Goal: Task Accomplishment & Management: Use online tool/utility

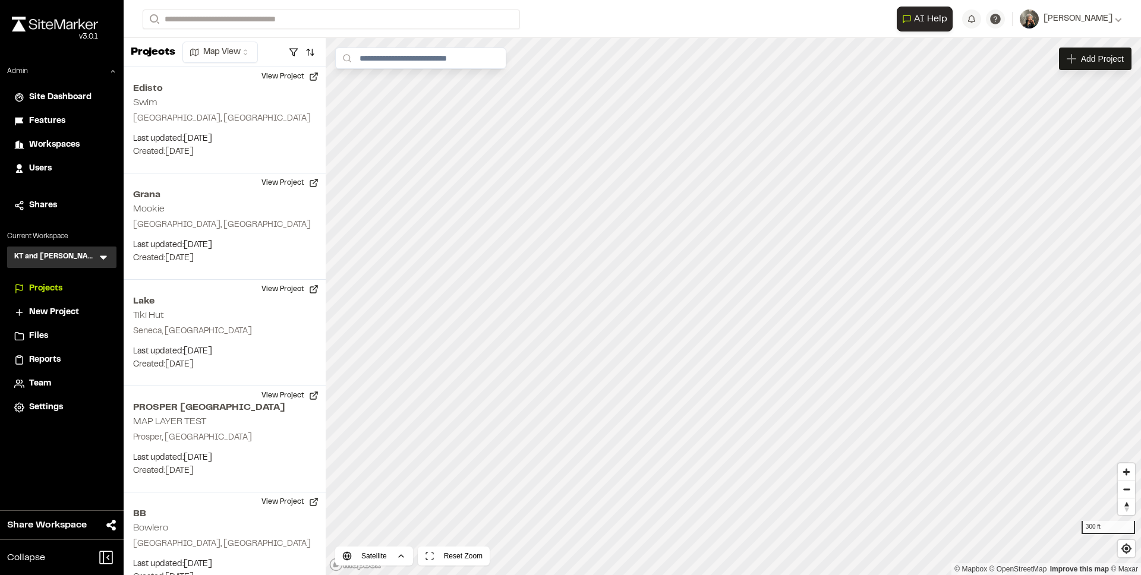
scroll to position [1406, 0]
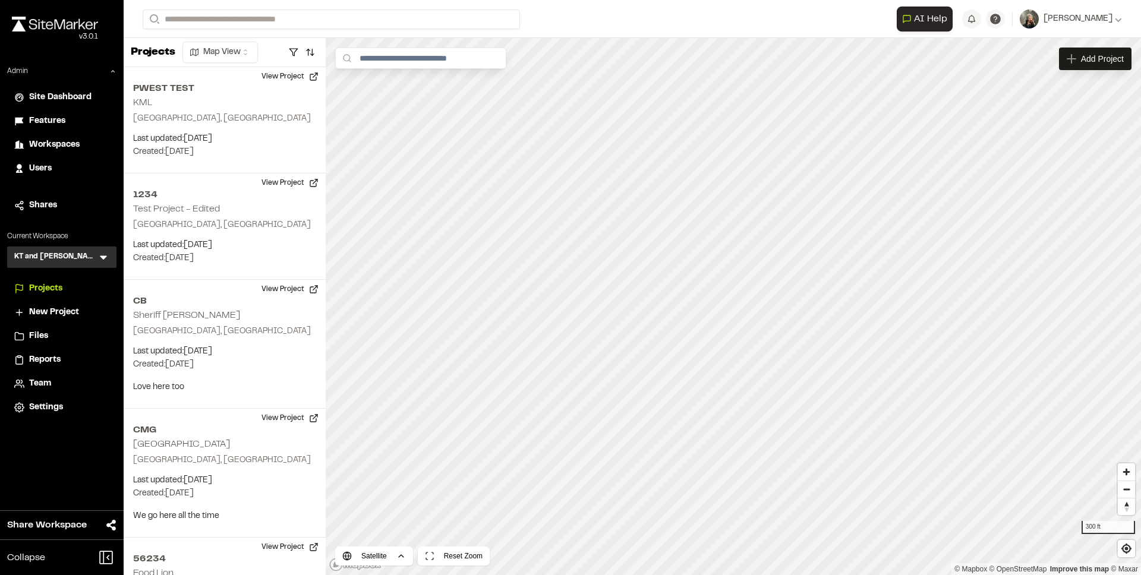
click at [80, 121] on div "Features" at bounding box center [69, 121] width 80 height 13
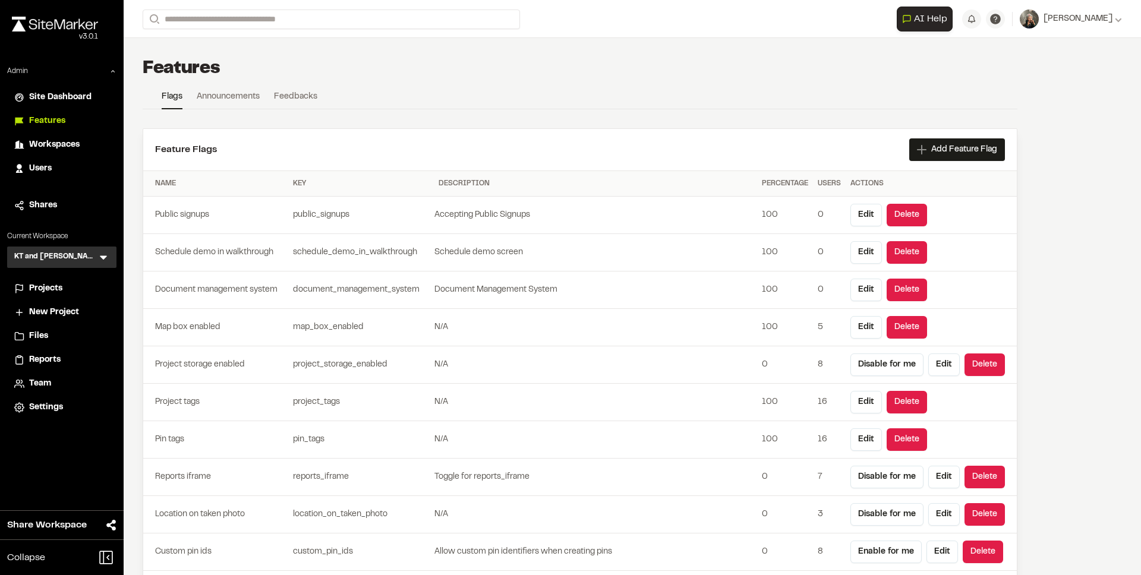
click at [82, 285] on div "Projects" at bounding box center [69, 288] width 80 height 13
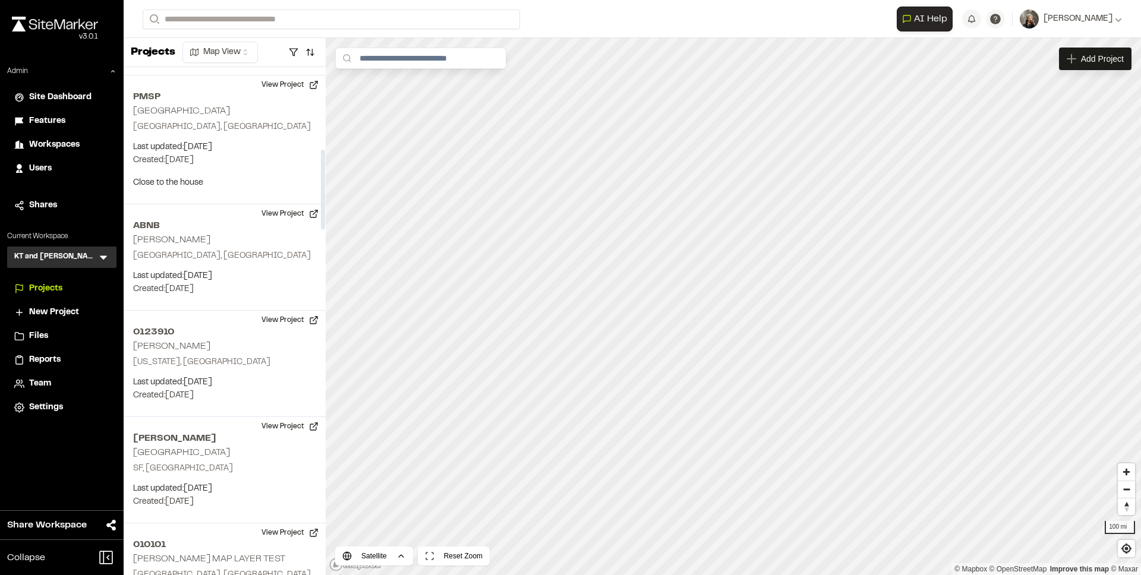
scroll to position [526, 0]
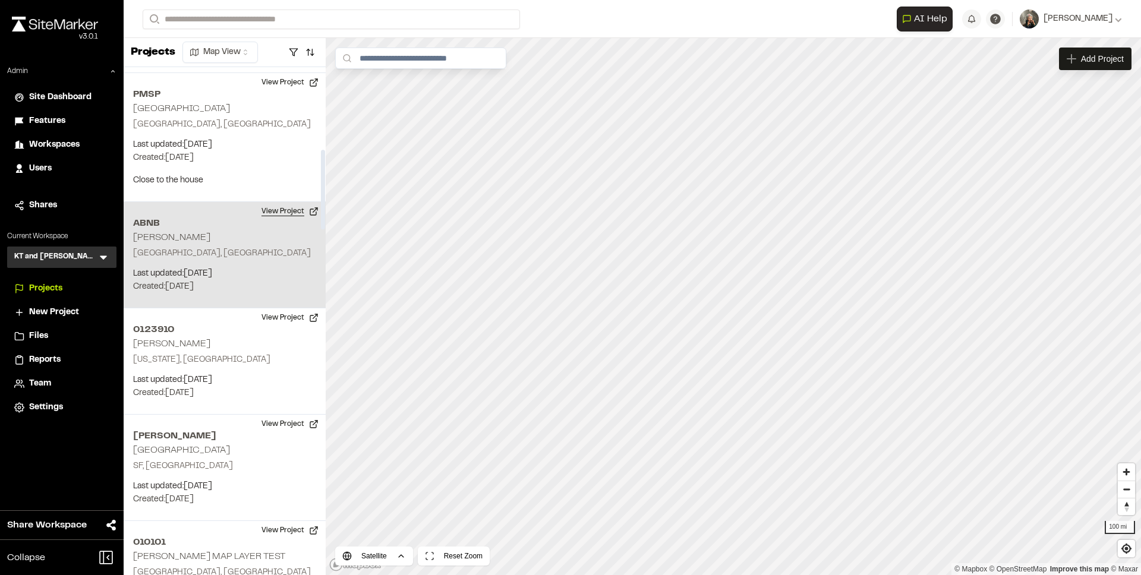
click at [276, 213] on button "View Project" at bounding box center [289, 211] width 71 height 19
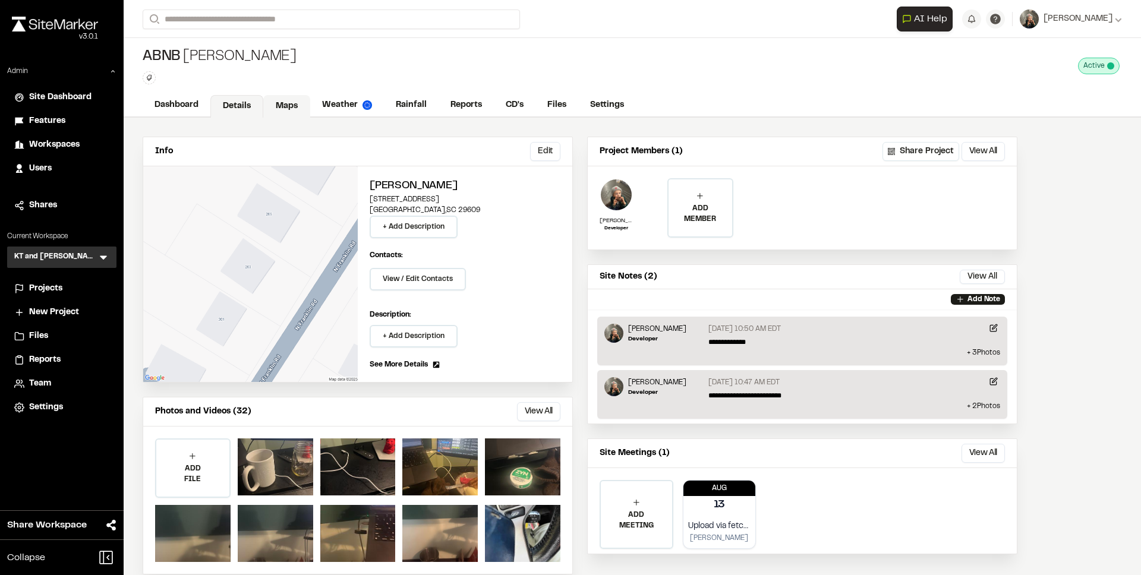
click at [289, 105] on link "Maps" at bounding box center [286, 106] width 47 height 23
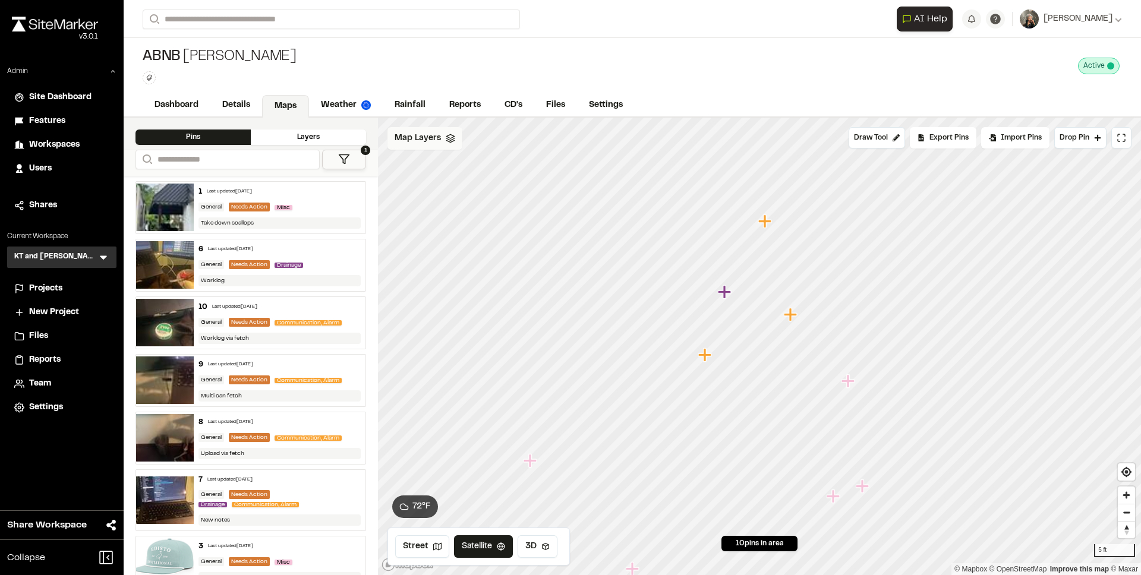
click at [433, 134] on span "Map Layers" at bounding box center [418, 138] width 46 height 13
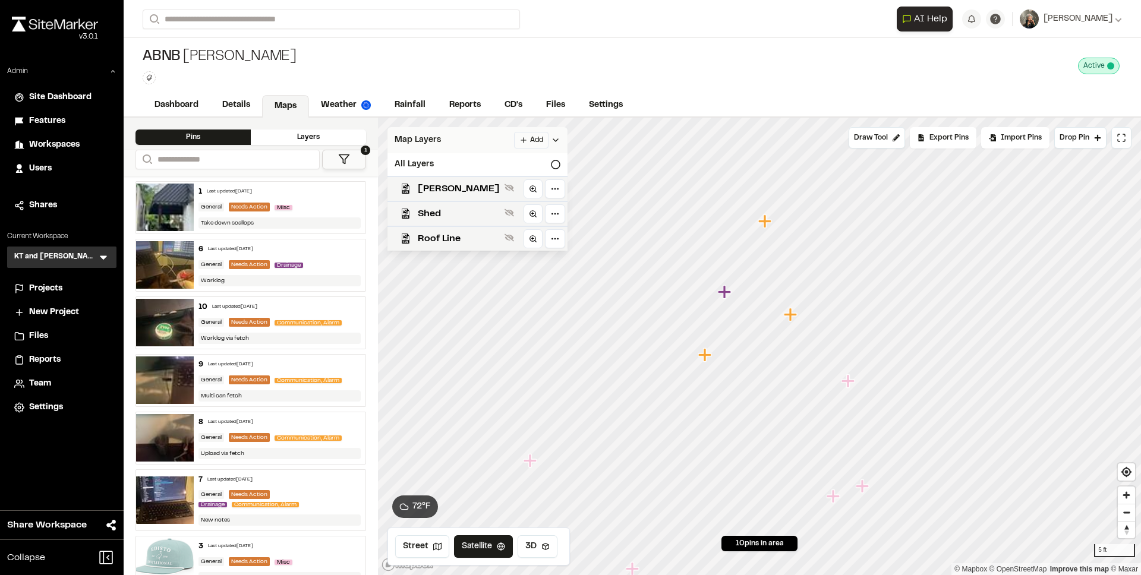
click at [480, 137] on html "Close sidebar v 3.0.1 Admin Site Dashboard Features Workspaces Users Shares Cur…" at bounding box center [570, 287] width 1141 height 575
click at [59, 122] on span "Features" at bounding box center [47, 121] width 36 height 13
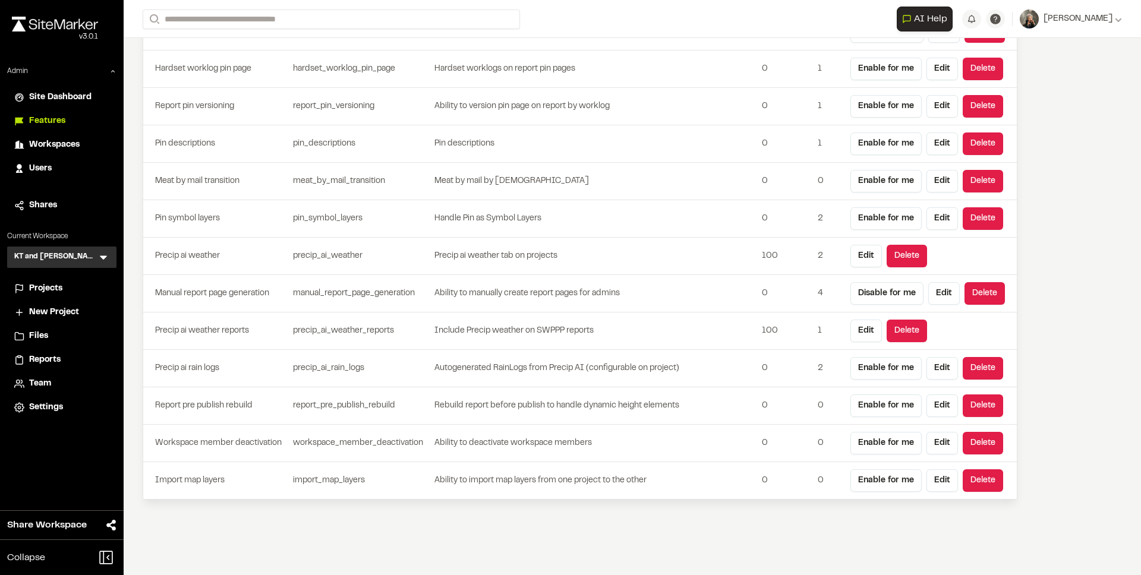
scroll to position [3295, 0]
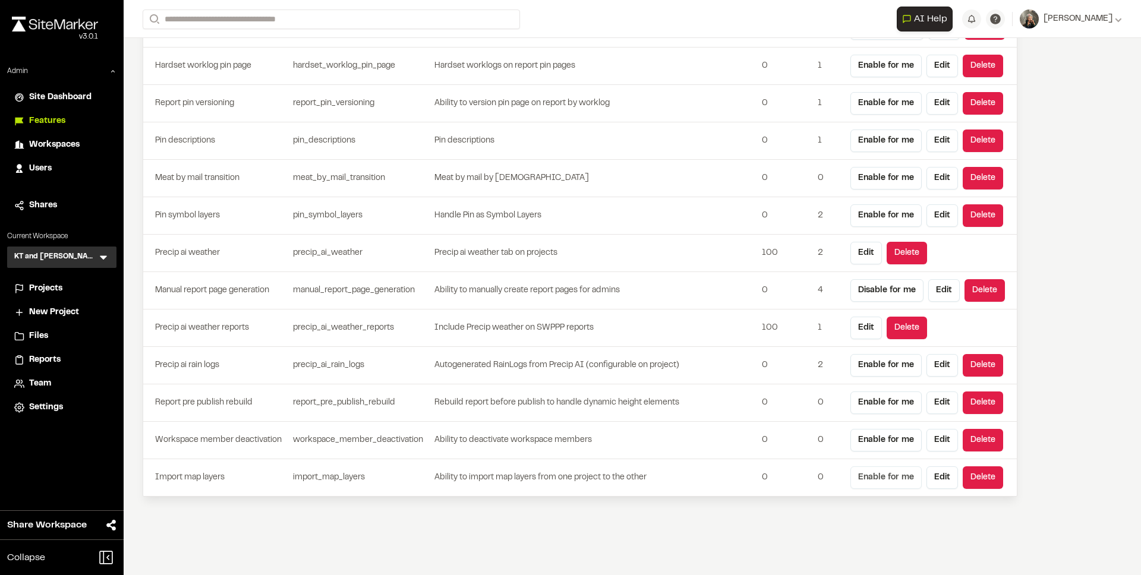
click at [869, 478] on button "Enable for me" at bounding box center [886, 478] width 71 height 23
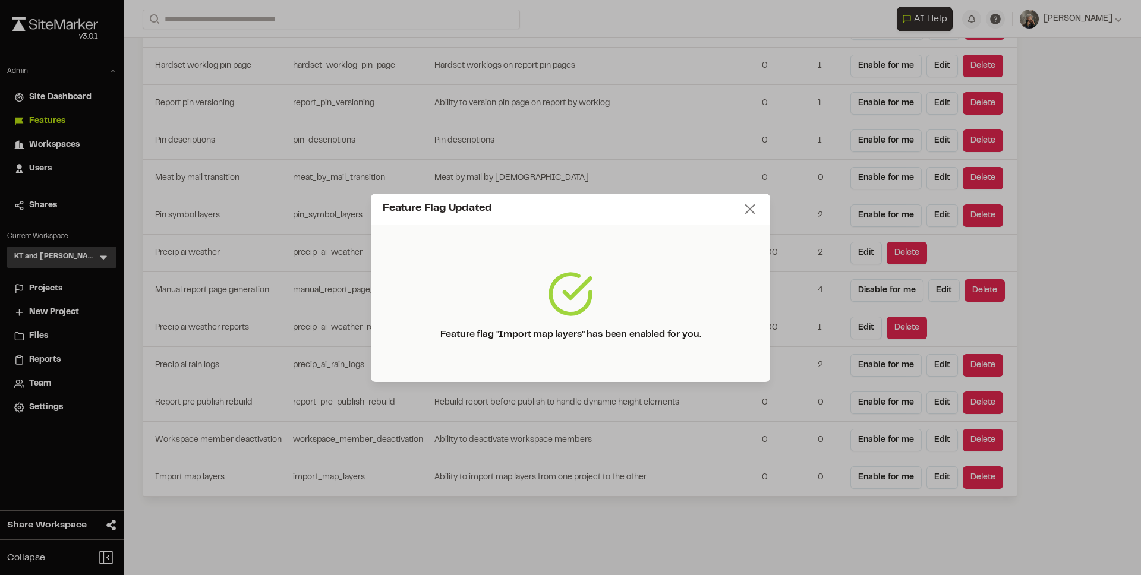
click at [747, 206] on line at bounding box center [750, 209] width 8 height 8
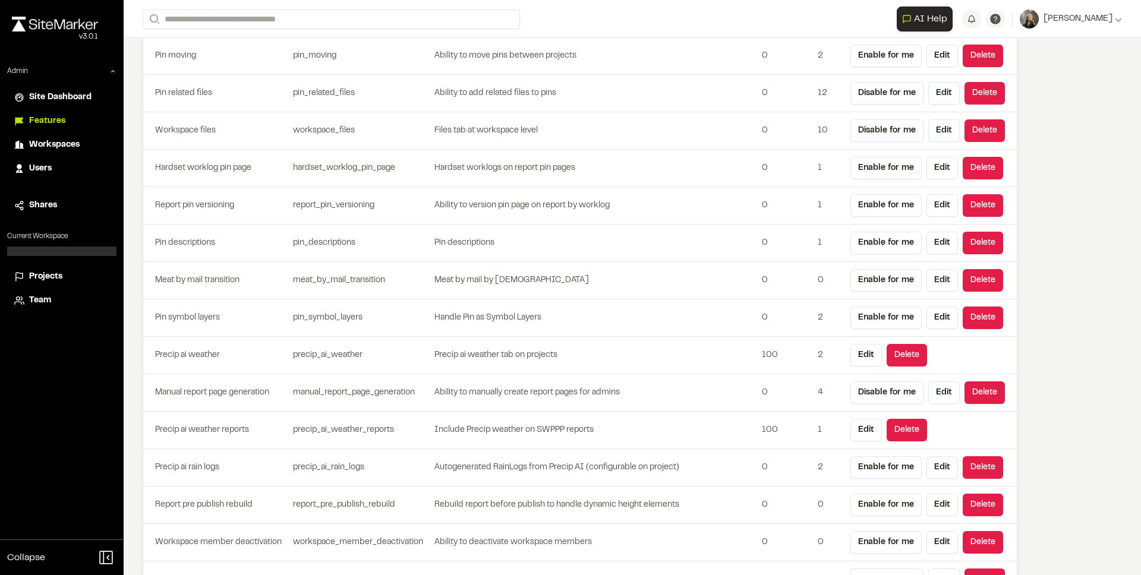
scroll to position [3295, 0]
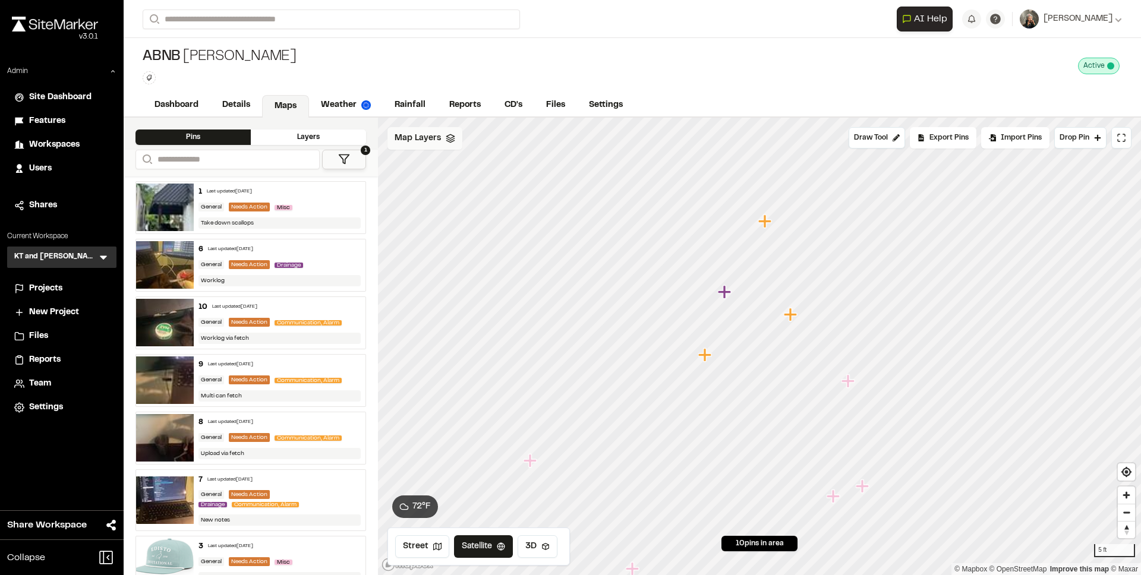
click at [427, 134] on span "Map Layers" at bounding box center [418, 138] width 46 height 13
click at [503, 136] on html "Close sidebar v 3.0.1 Admin Site Dashboard Features Workspaces Users Shares Cur…" at bounding box center [570, 287] width 1141 height 575
click at [477, 184] on div "Import Layer" at bounding box center [461, 184] width 89 height 20
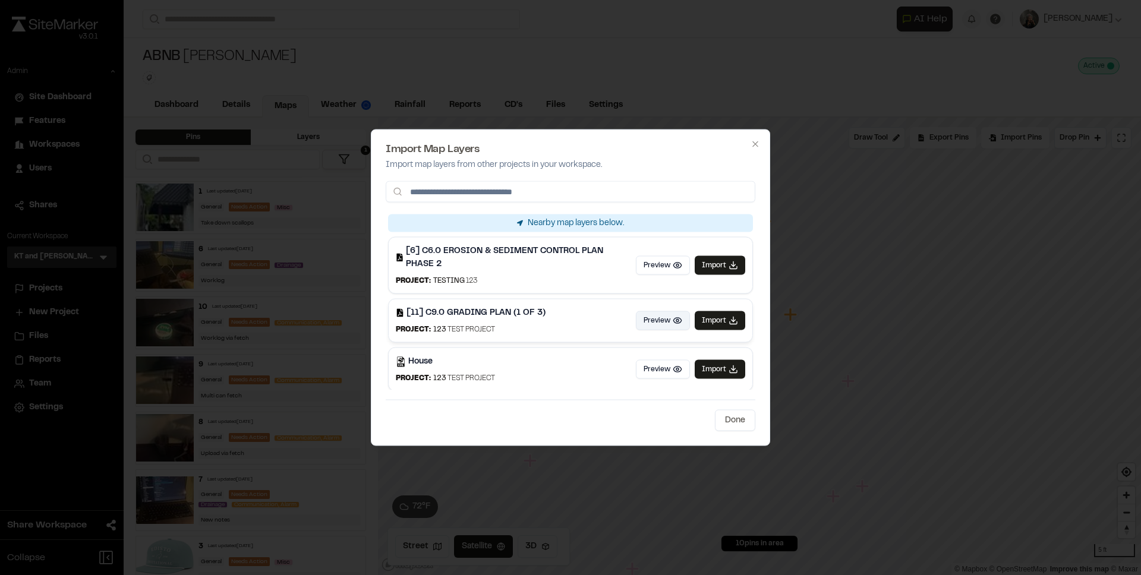
click at [655, 313] on button "Preview" at bounding box center [663, 320] width 54 height 19
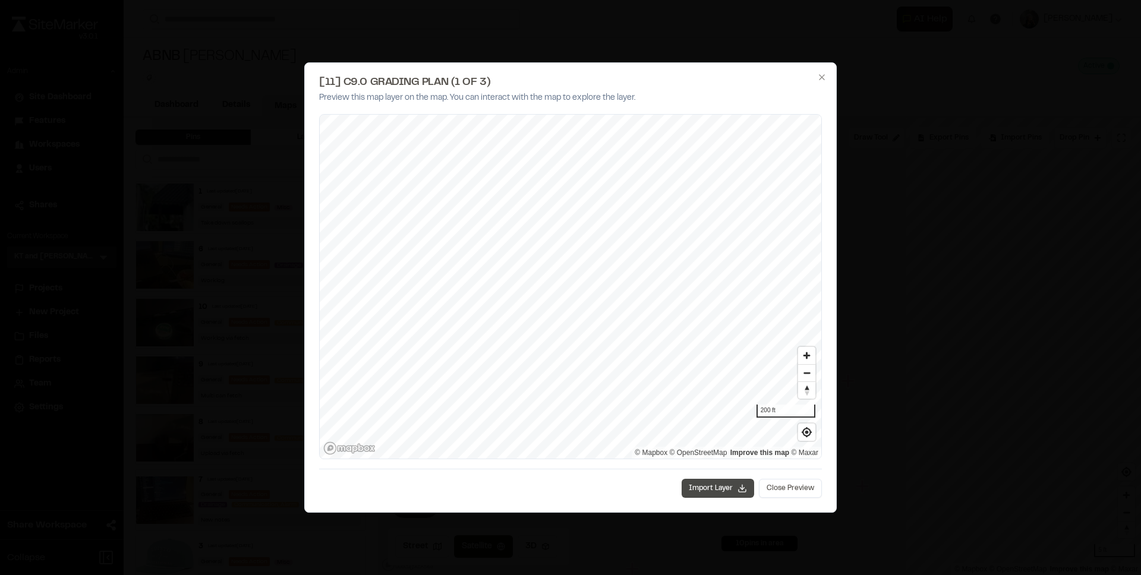
click at [721, 485] on span "Import Layer" at bounding box center [711, 488] width 44 height 11
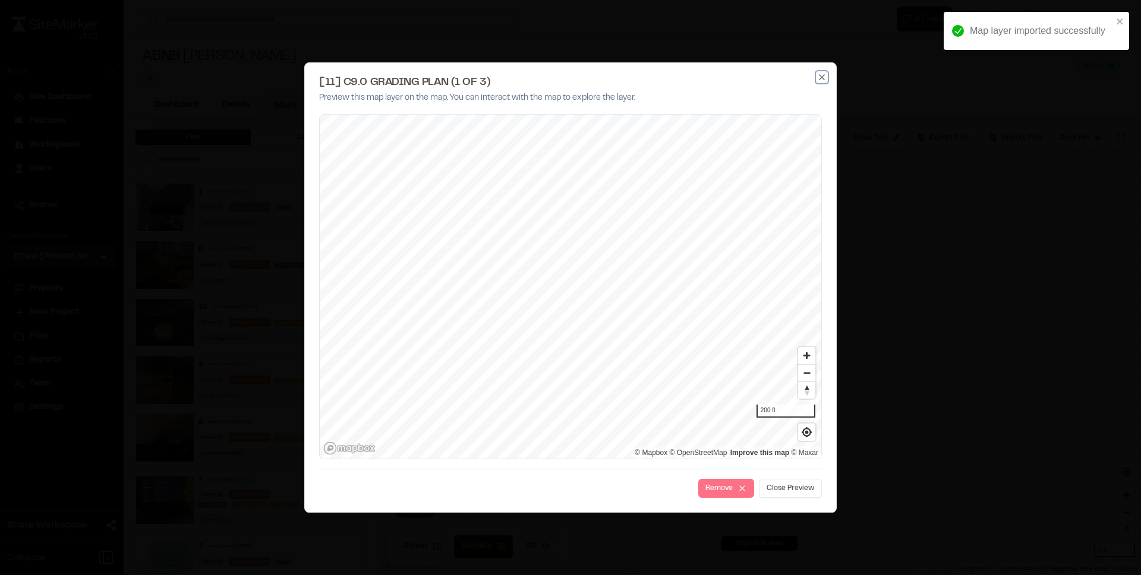
click at [821, 78] on icon "button" at bounding box center [822, 78] width 10 height 10
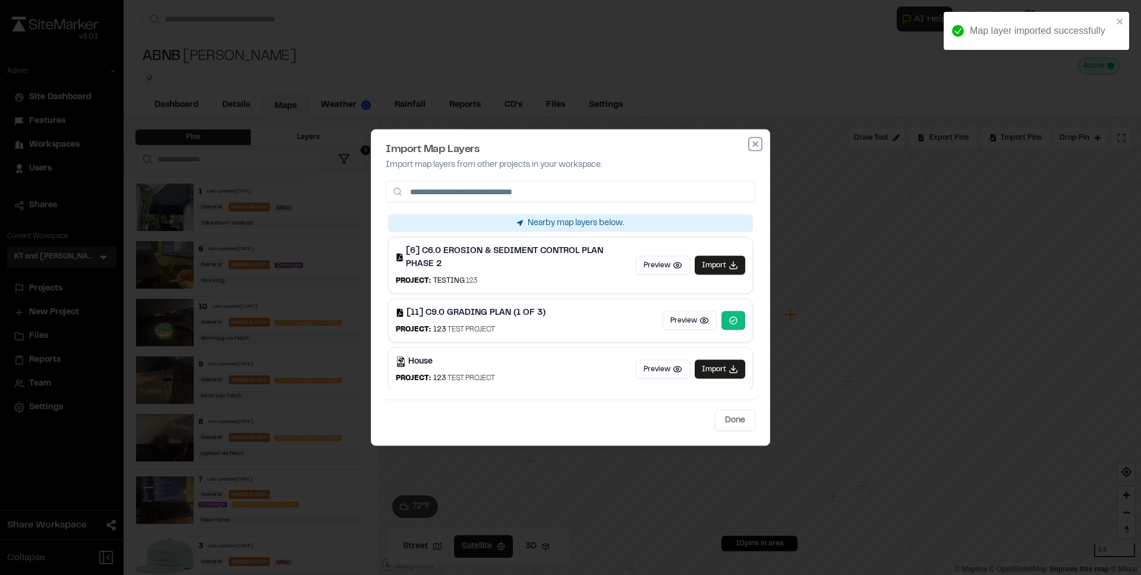
click at [757, 143] on icon "button" at bounding box center [755, 143] width 5 height 5
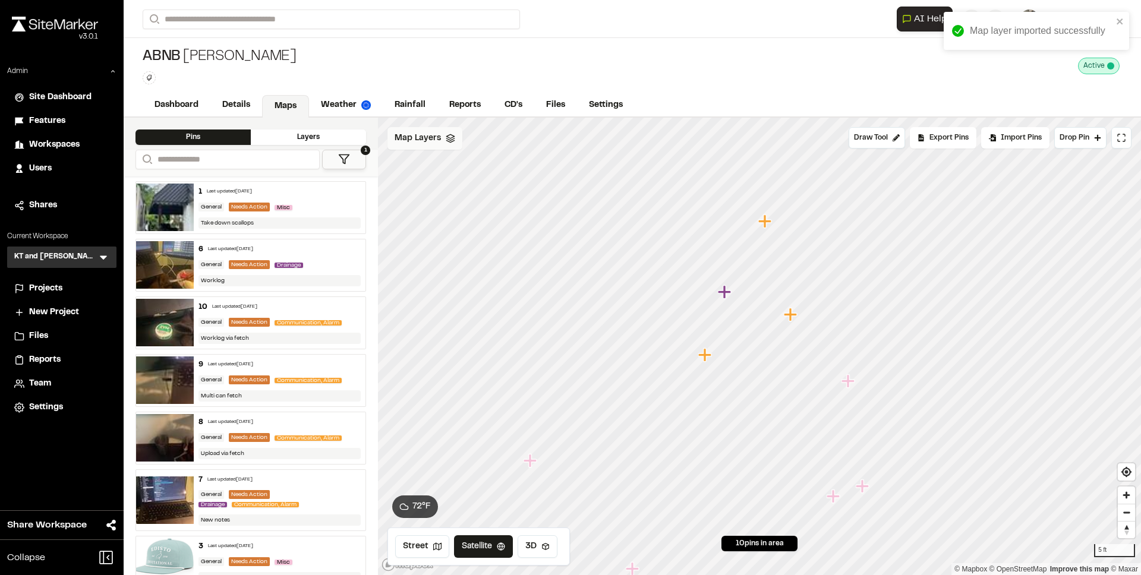
click at [436, 138] on span "Map Layers" at bounding box center [418, 138] width 46 height 13
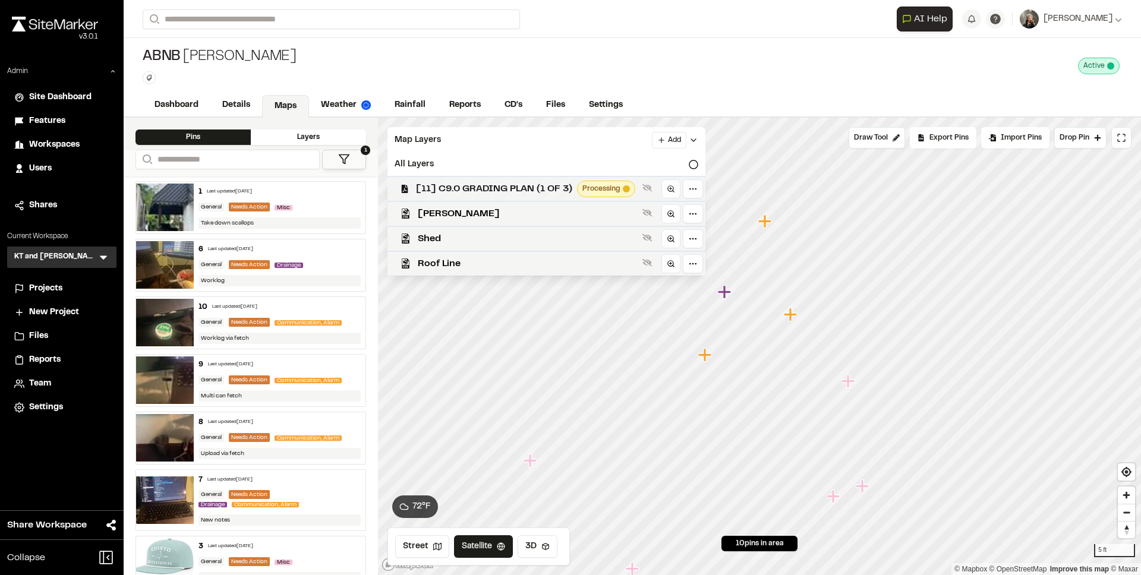
click at [472, 183] on span "[11] C9.0 GRADING PLAN (1 OF 3)" at bounding box center [494, 189] width 156 height 14
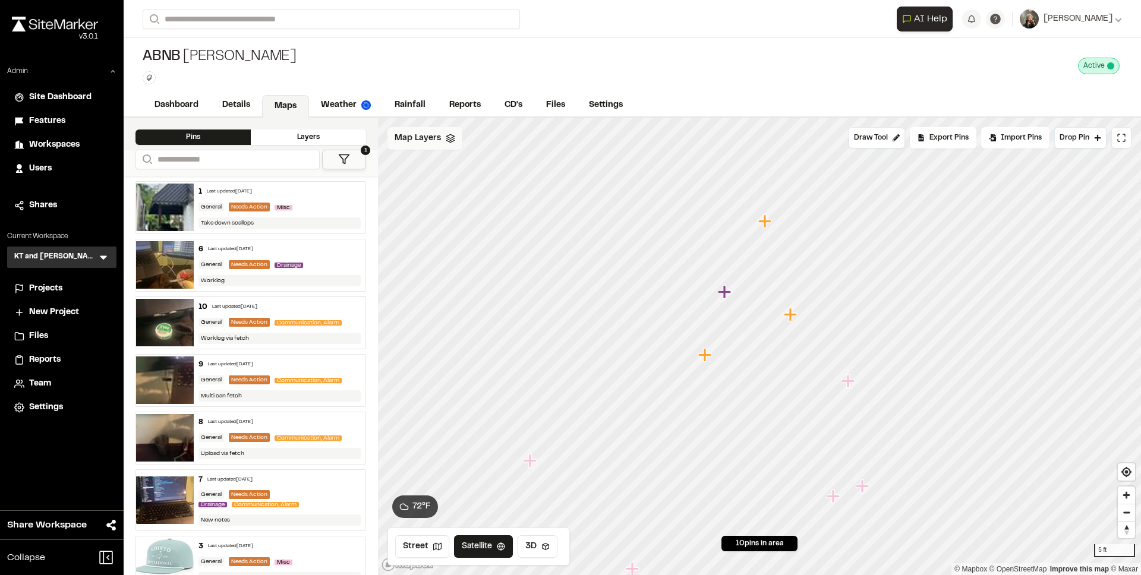
click at [443, 139] on div "Map Layers" at bounding box center [425, 138] width 75 height 23
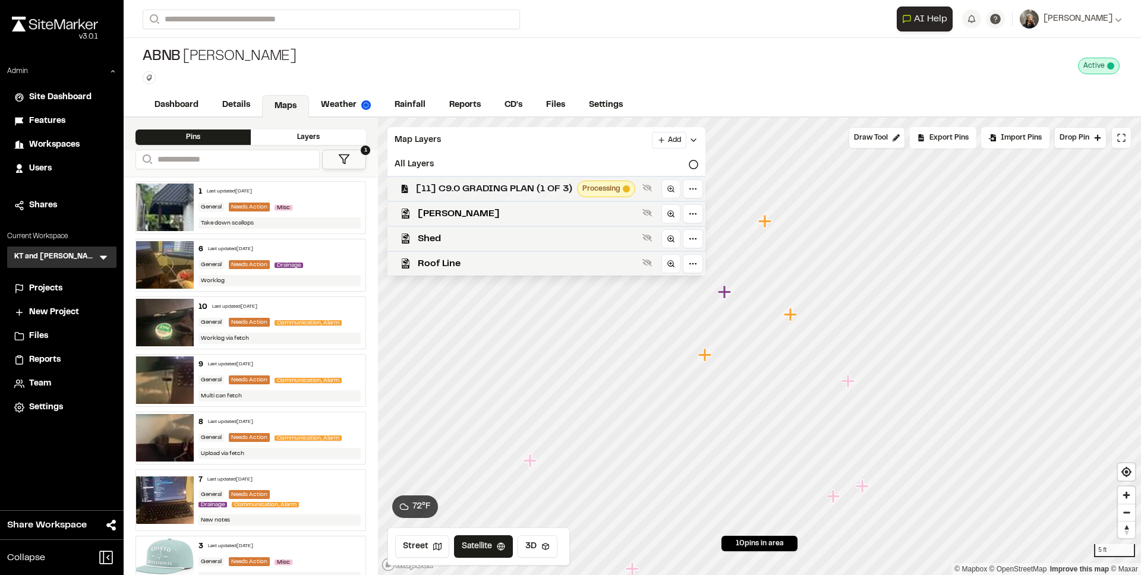
click at [464, 182] on span "[11] C9.0 GRADING PLAN (1 OF 3)" at bounding box center [494, 189] width 156 height 14
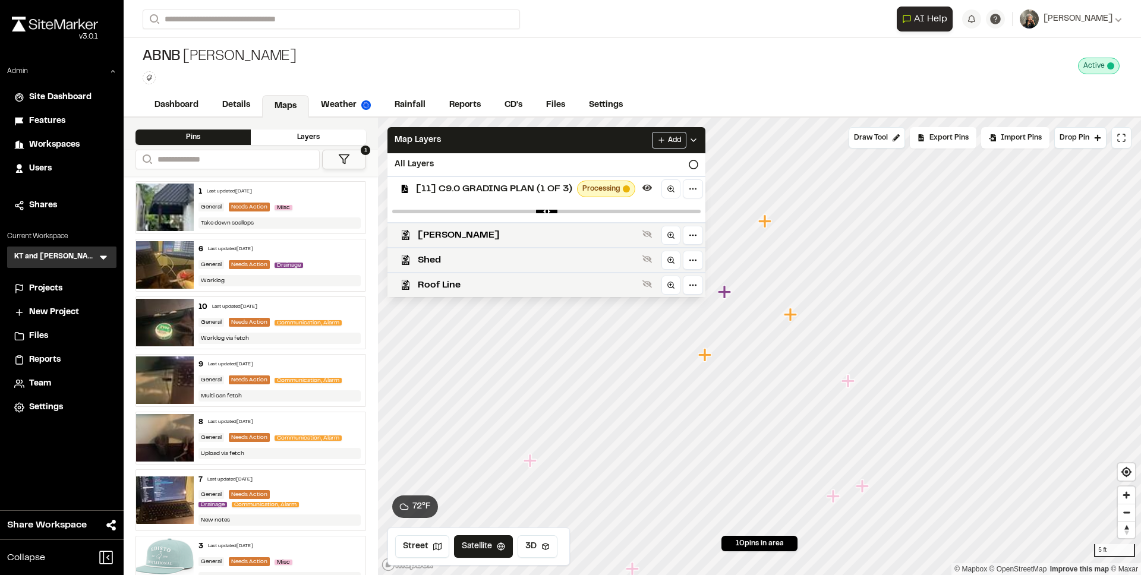
click at [464, 182] on span "[11] C9.0 GRADING PLAN (1 OF 3)" at bounding box center [494, 189] width 156 height 14
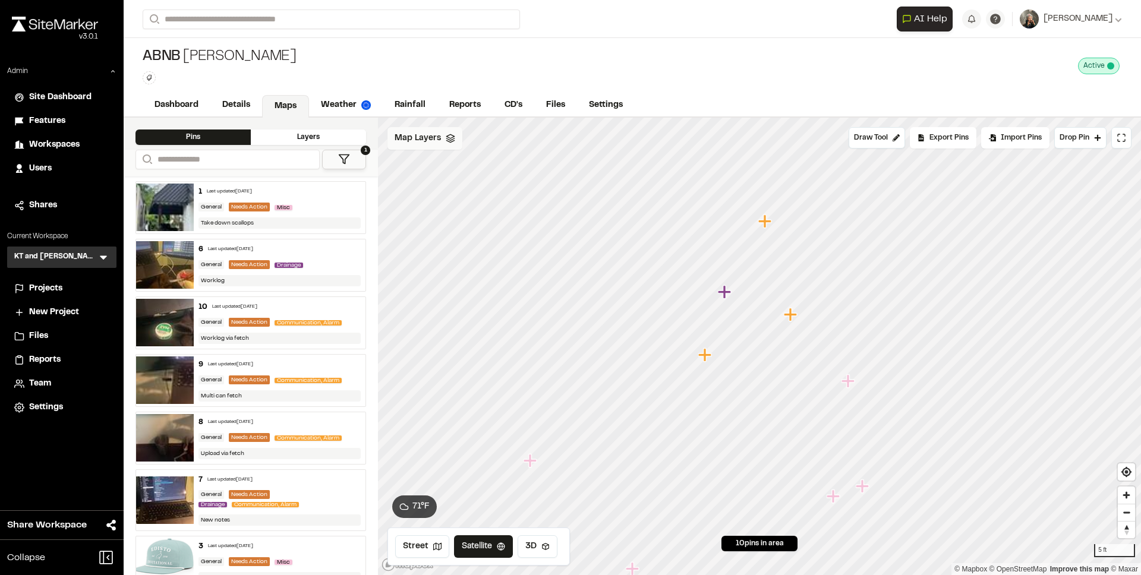
click at [446, 139] on icon at bounding box center [451, 139] width 10 height 10
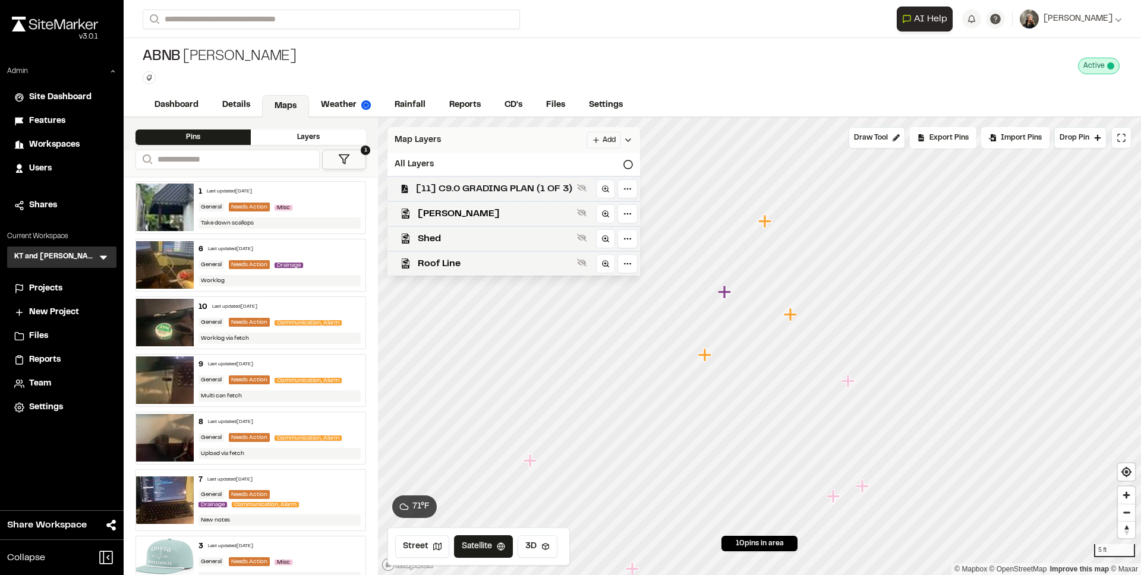
click at [465, 185] on span "[11] C9.0 GRADING PLAN (1 OF 3)" at bounding box center [494, 189] width 156 height 14
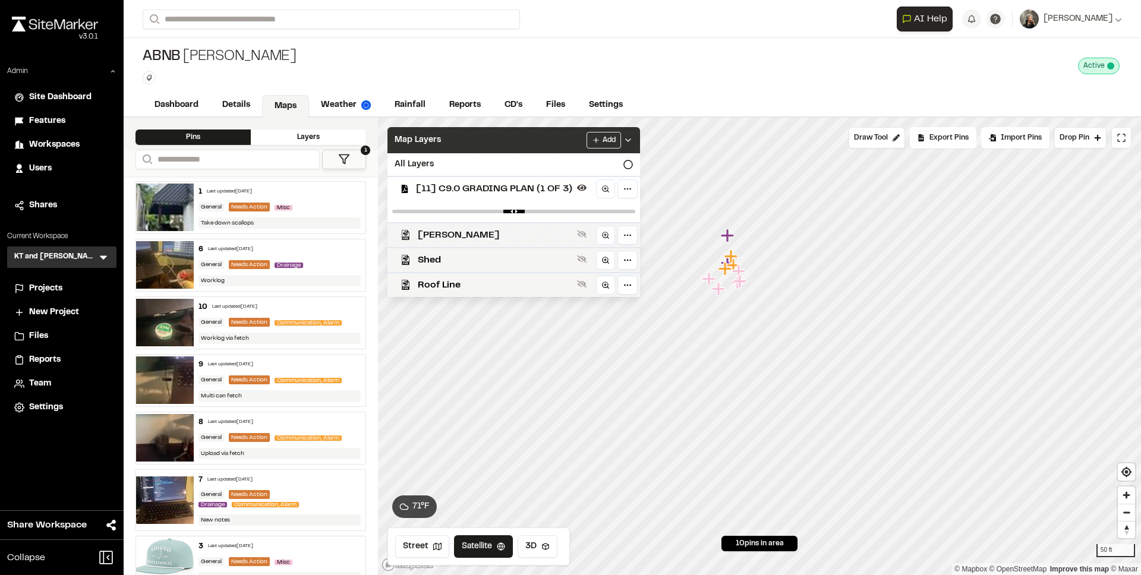
click at [468, 240] on span "Bowie" at bounding box center [495, 235] width 155 height 14
click at [634, 232] on html "Close sidebar v 3.0.1 Admin Site Dashboard Features Workspaces Users Shares Cur…" at bounding box center [570, 287] width 1141 height 575
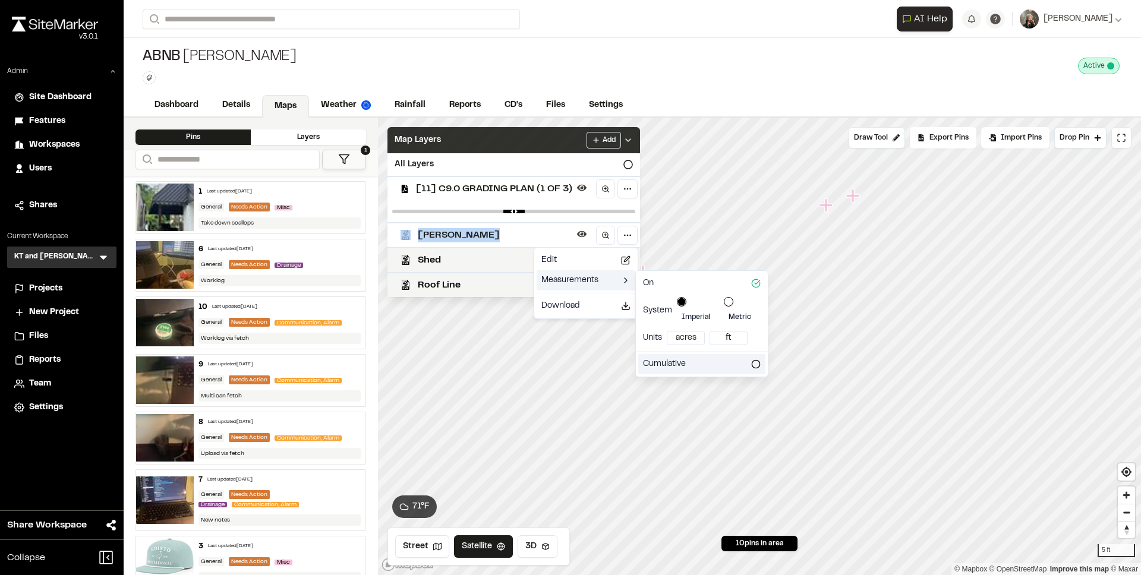
click at [755, 360] on icon at bounding box center [756, 365] width 10 height 10
click at [691, 325] on html "Close sidebar v 3.0.1 Admin Site Dashboard Features Workspaces Users Shares Cur…" at bounding box center [570, 287] width 1141 height 575
click at [669, 365] on div "ft²" at bounding box center [667, 367] width 70 height 20
click at [725, 397] on html "Close sidebar v 3.0.1 Admin Site Dashboard Features Workspaces Users Shares Cur…" at bounding box center [570, 287] width 1141 height 575
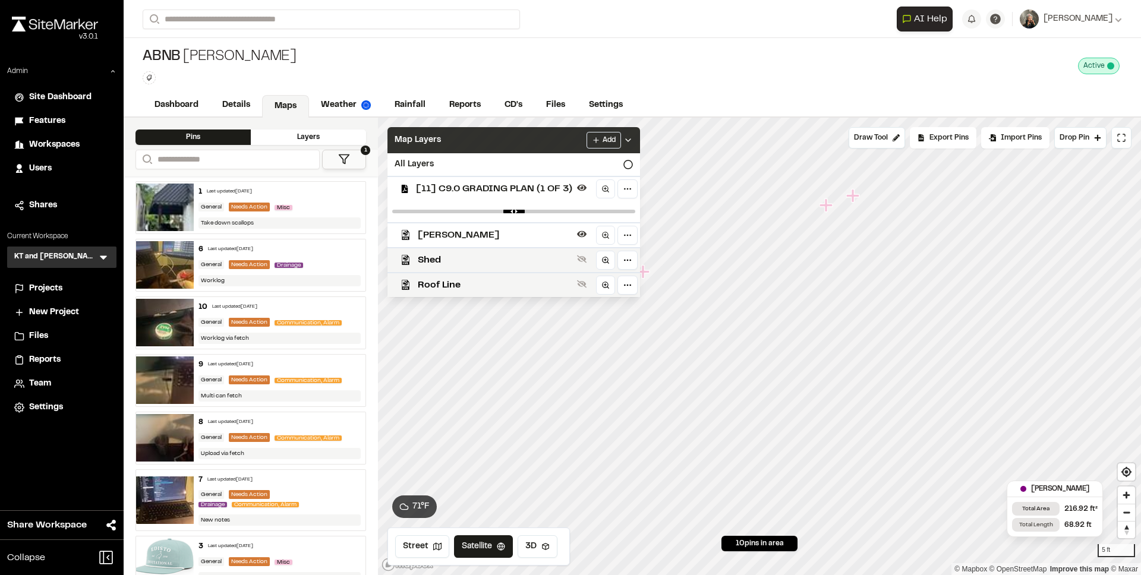
click at [516, 139] on div "Map Layers Add" at bounding box center [514, 140] width 253 height 26
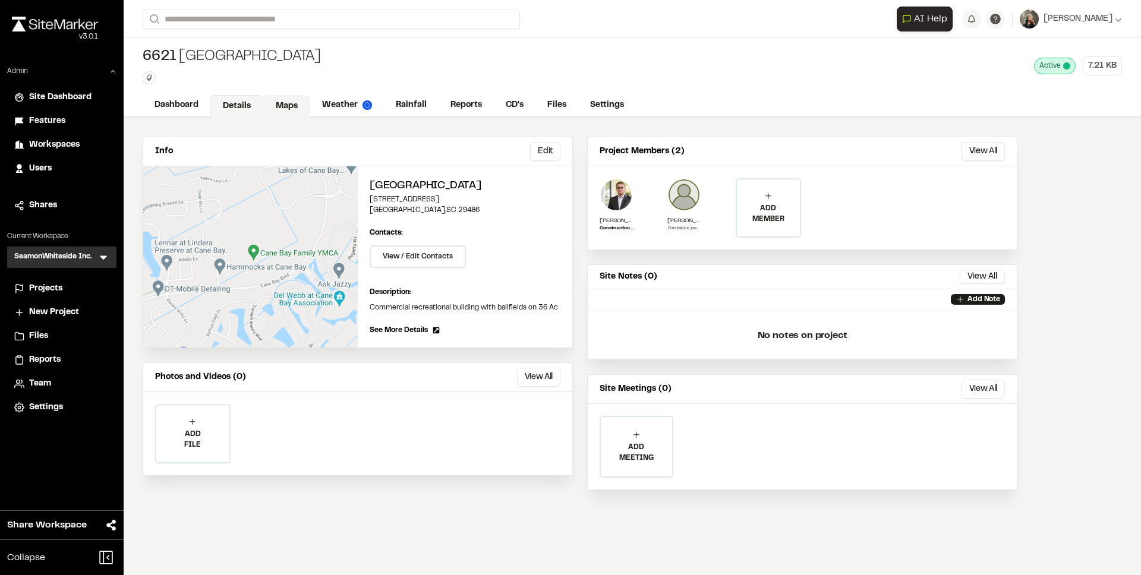
click at [290, 108] on link "Maps" at bounding box center [286, 106] width 47 height 23
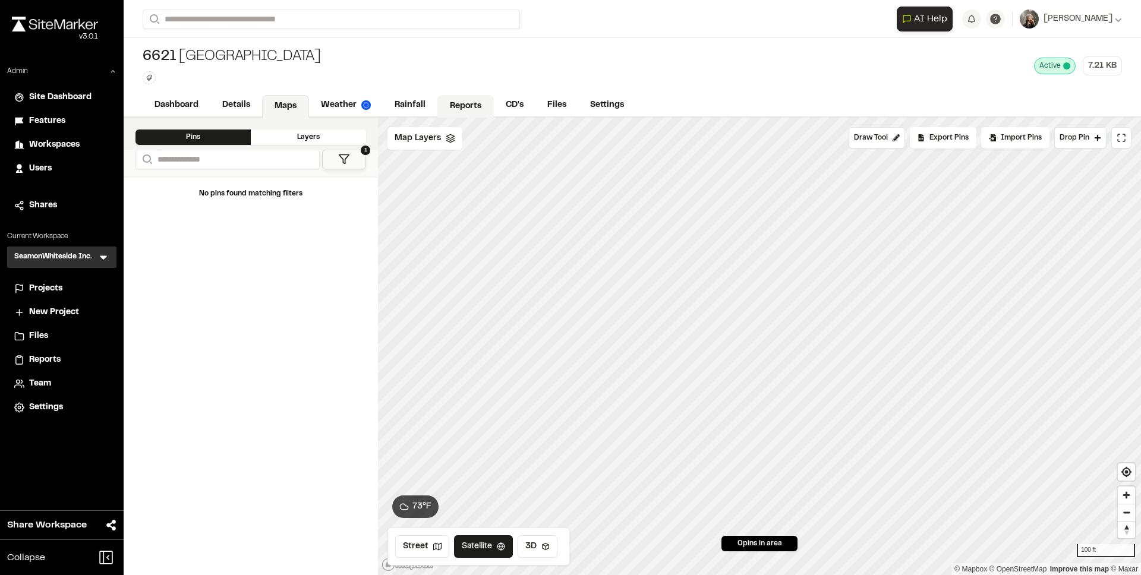
click at [451, 102] on link "Reports" at bounding box center [465, 106] width 56 height 23
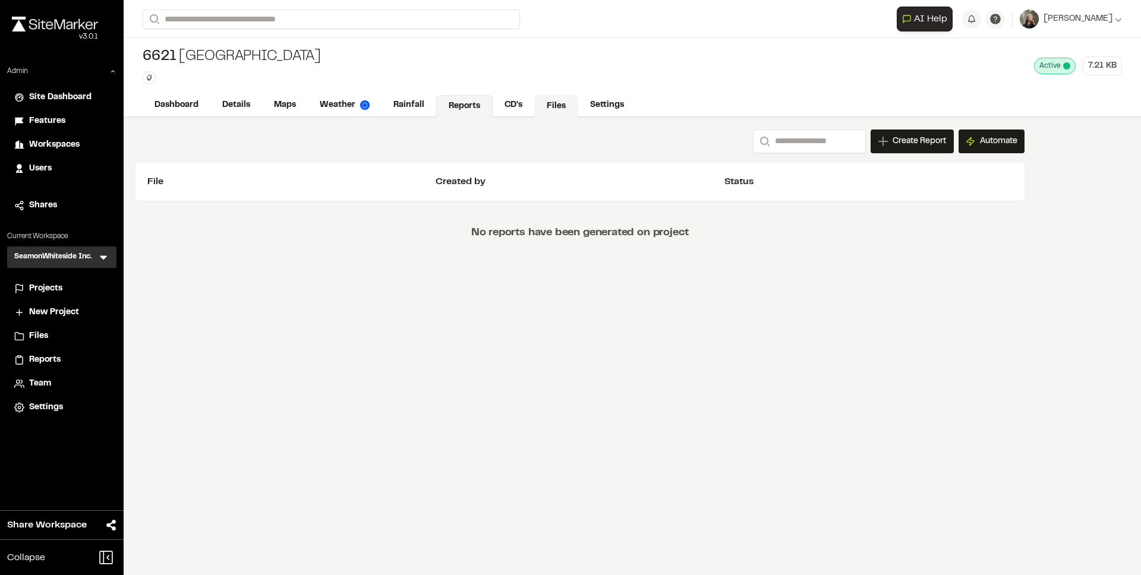
click at [565, 105] on link "Files" at bounding box center [556, 106] width 44 height 23
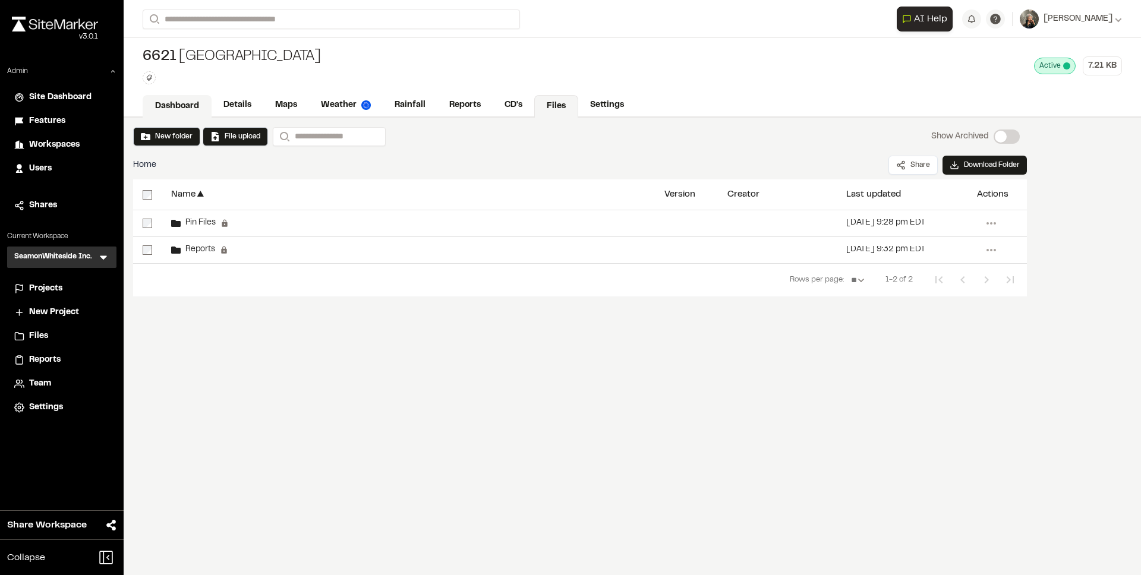
click at [203, 109] on link "Dashboard" at bounding box center [177, 106] width 69 height 23
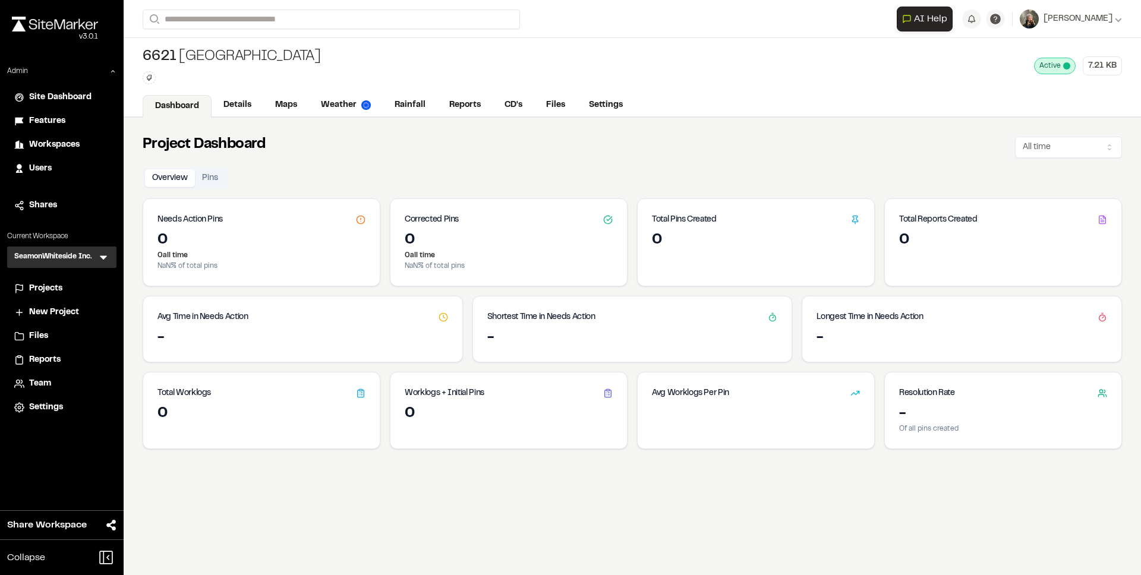
click at [359, 153] on div "Project Dashboard All time" at bounding box center [633, 145] width 980 height 26
